Goal: Check status: Check status

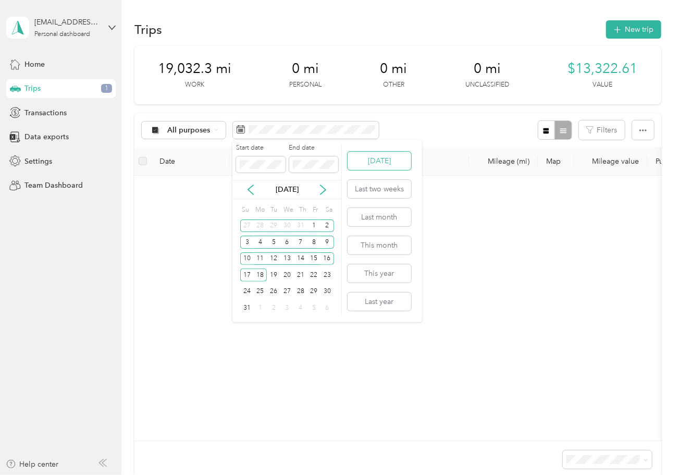
click at [388, 163] on button "[DATE]" at bounding box center [380, 161] width 64 height 18
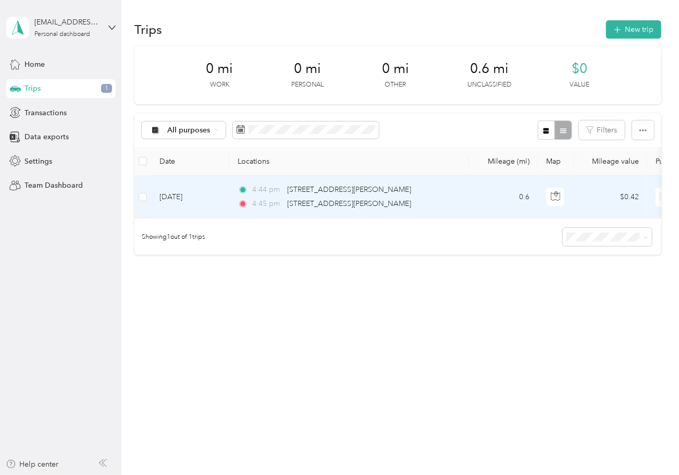
click at [434, 194] on div "4:44 pm [STREET_ADDRESS][PERSON_NAME]" at bounding box center [347, 189] width 219 height 11
